Goal: Transaction & Acquisition: Purchase product/service

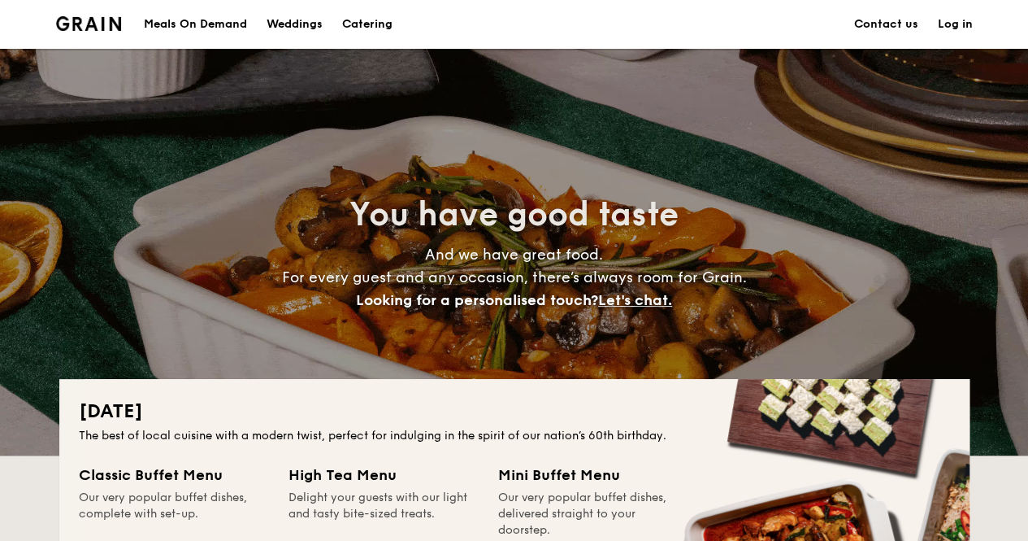
click at [182, 24] on div "Meals On Demand" at bounding box center [195, 24] width 103 height 49
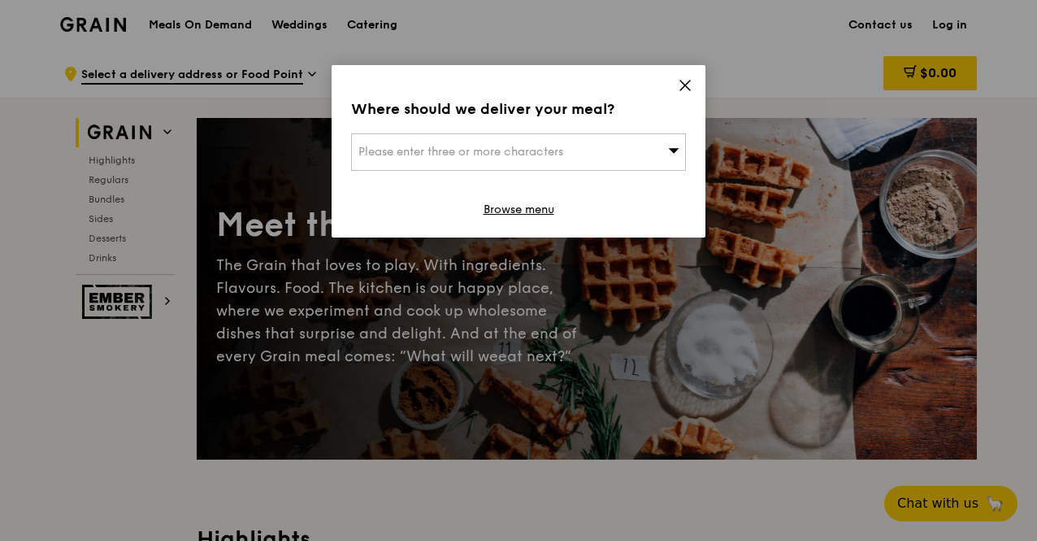
click at [683, 83] on icon at bounding box center [685, 85] width 10 height 10
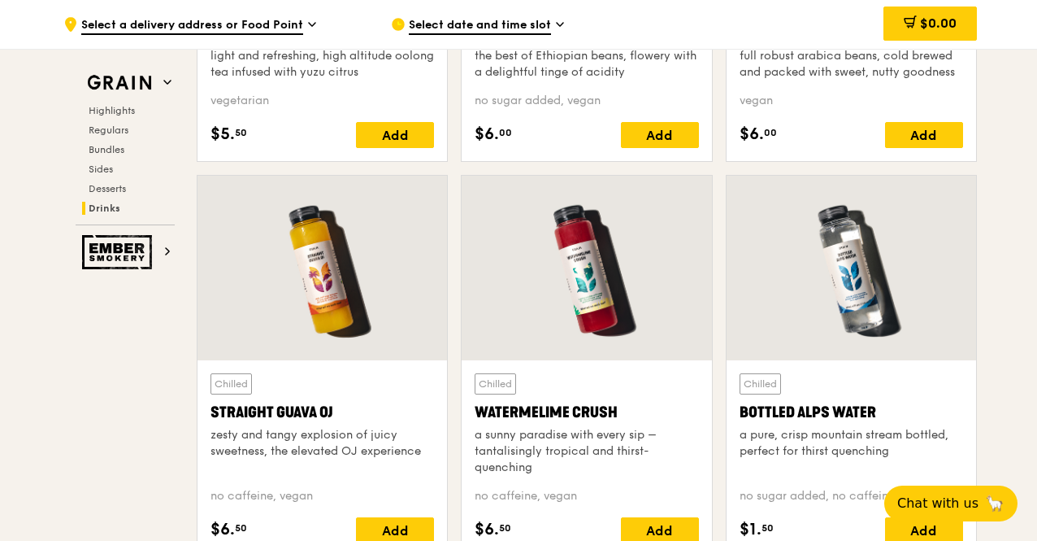
scroll to position [6125, 0]
